Goal: Transaction & Acquisition: Download file/media

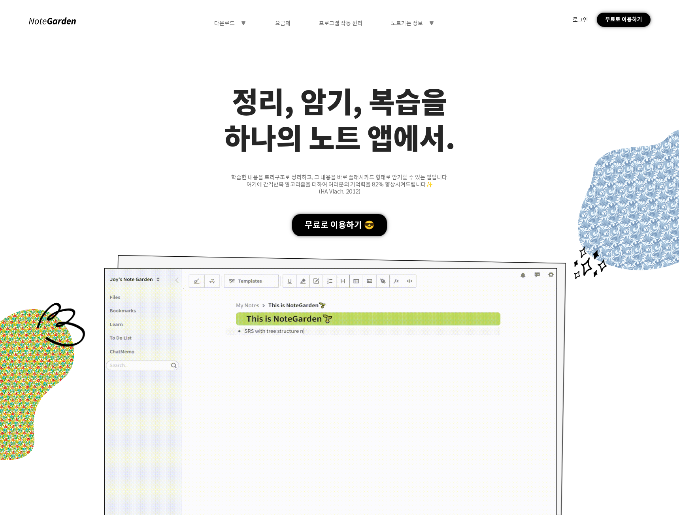
click at [633, 20] on div "무료로 이용하기" at bounding box center [624, 20] width 54 height 14
click at [629, 24] on div "무료로 이용하기" at bounding box center [624, 20] width 54 height 14
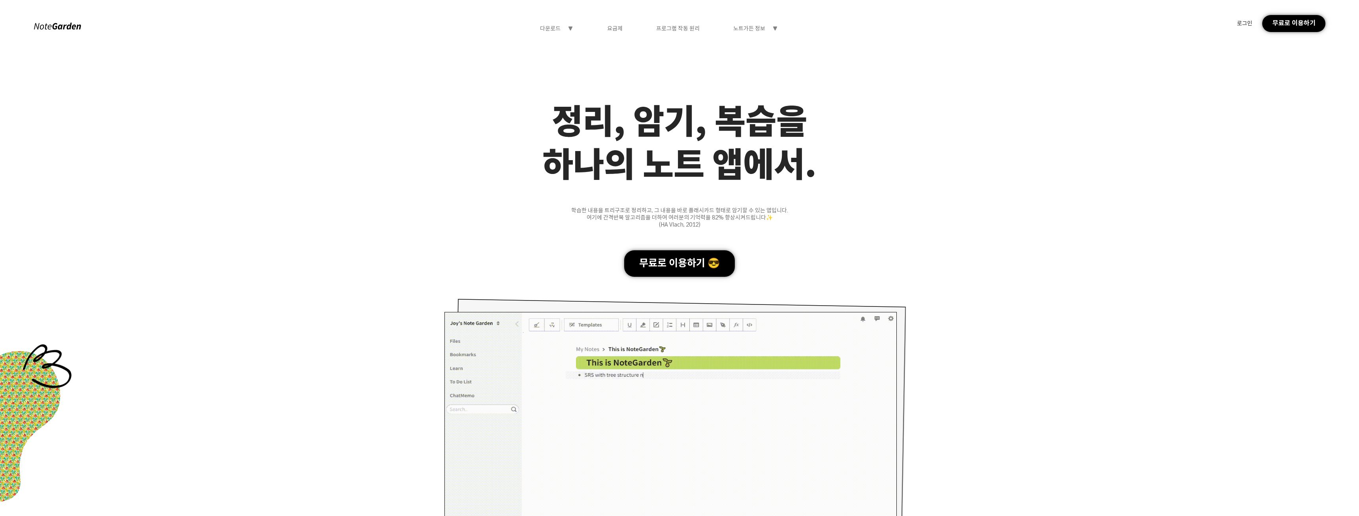
click at [674, 263] on div "무료로 이용하기 😎" at bounding box center [679, 263] width 111 height 26
click at [569, 27] on icon "symbol-triangle-down" at bounding box center [570, 28] width 6 height 6
click at [565, 49] on div "다운로드" at bounding box center [558, 47] width 76 height 16
